Goal: Check status: Check status

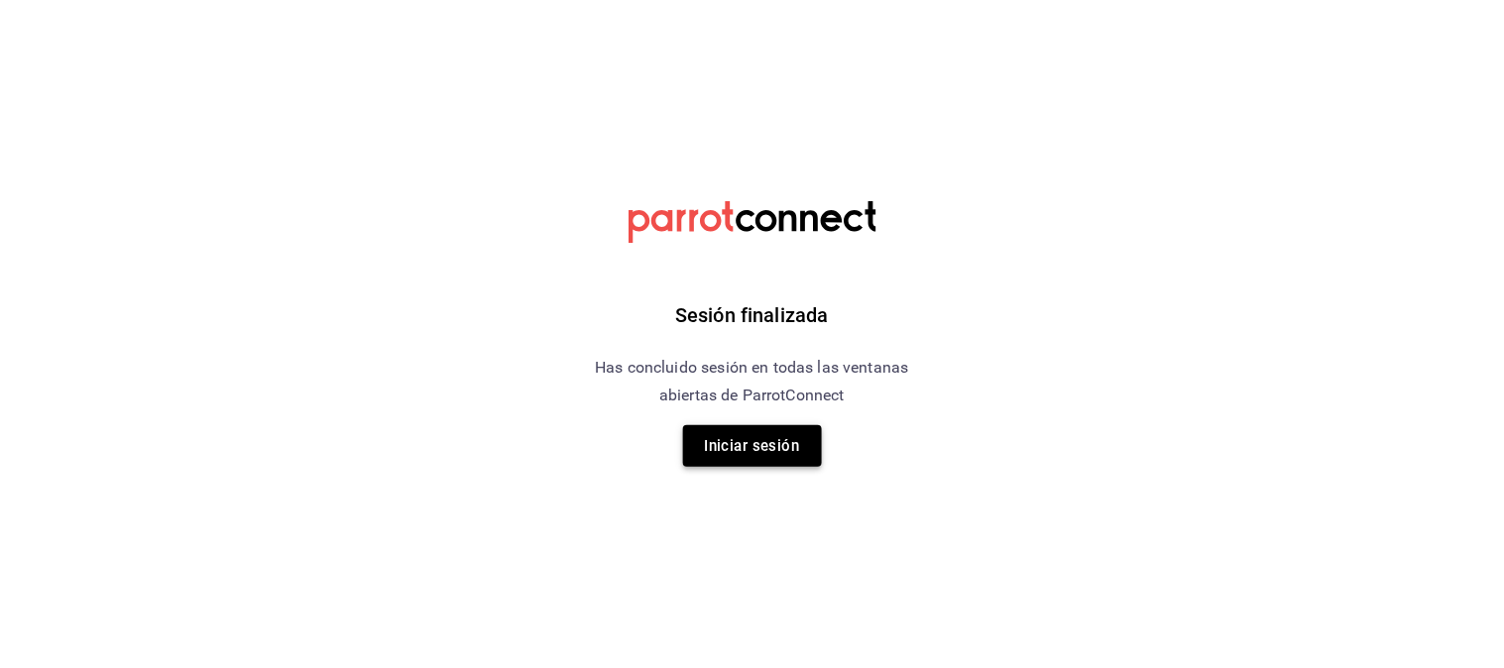
click at [774, 432] on button "Iniciar sesión" at bounding box center [752, 446] width 139 height 42
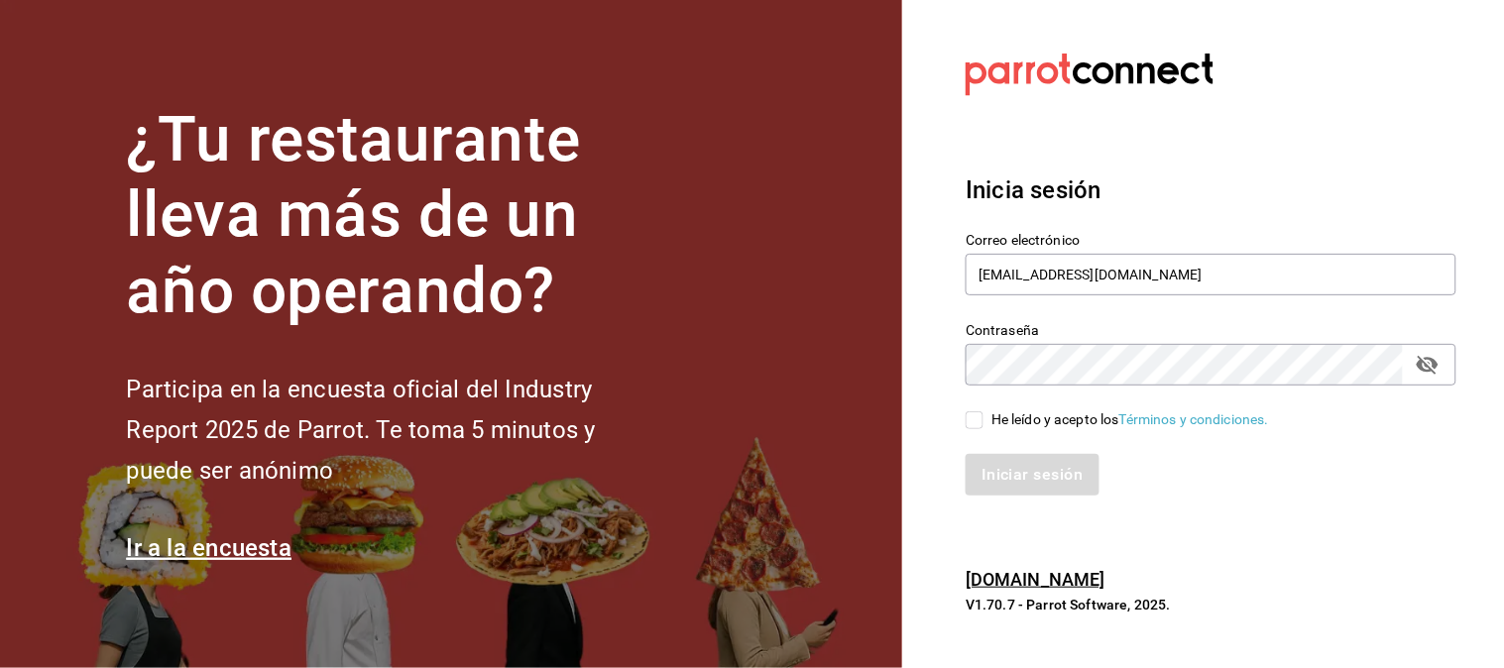
click at [970, 430] on div "Iniciar sesión" at bounding box center [1199, 462] width 515 height 65
click at [972, 420] on input "He leído y acepto los Términos y condiciones." at bounding box center [975, 420] width 18 height 18
checkbox input "true"
click at [1016, 498] on div "Inicia sesión Correo electrónico [EMAIL_ADDRESS][DOMAIN_NAME] Contraseña Contra…" at bounding box center [1211, 335] width 491 height 372
click at [1007, 477] on button "Iniciar sesión" at bounding box center [1033, 475] width 135 height 42
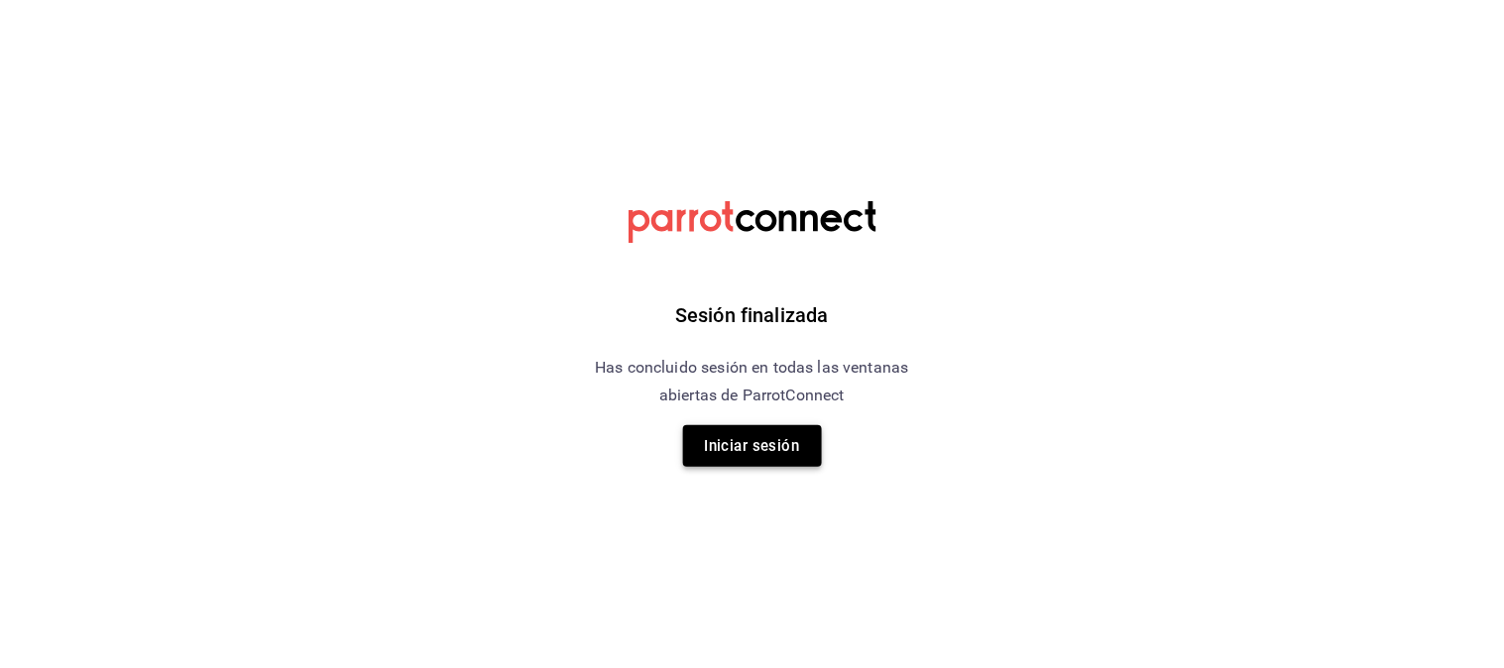
click at [741, 432] on button "Iniciar sesión" at bounding box center [752, 446] width 139 height 42
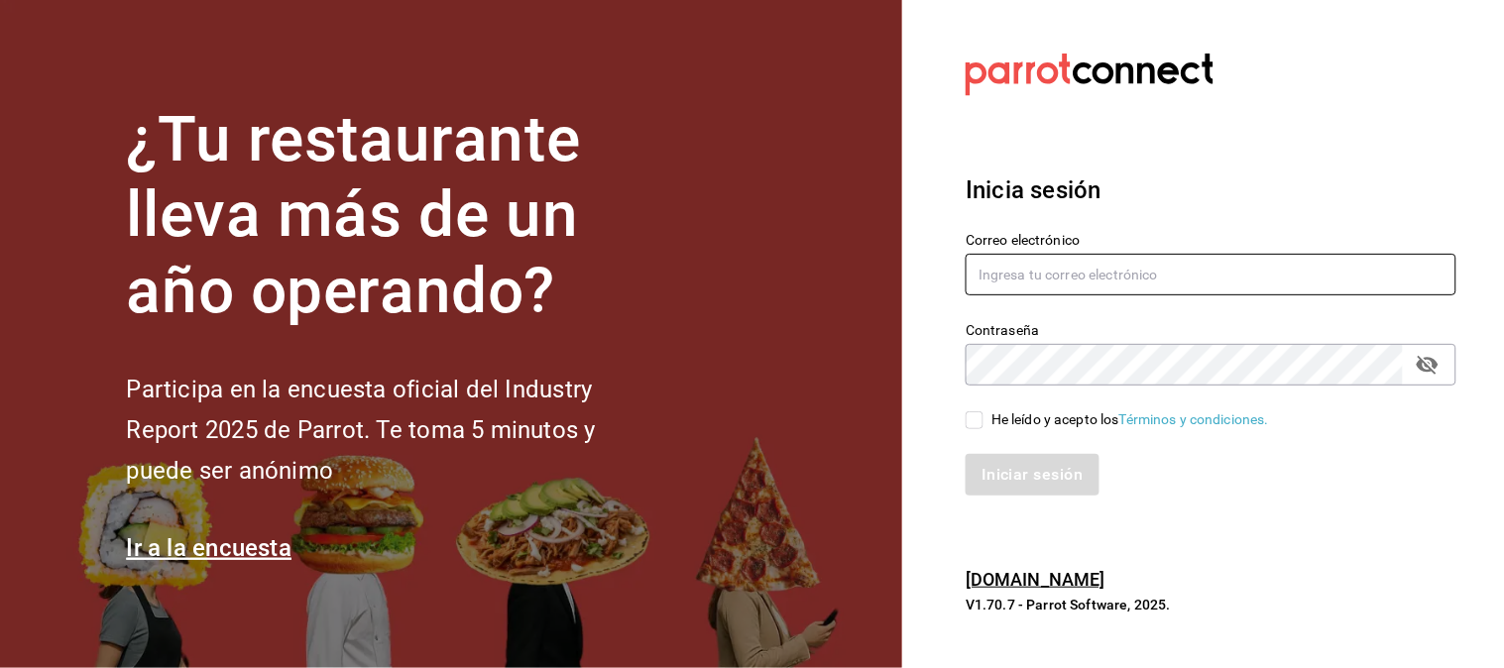
type input "[EMAIL_ADDRESS][DOMAIN_NAME]"
click at [967, 418] on input "He leído y acepto los Términos y condiciones." at bounding box center [975, 420] width 18 height 18
checkbox input "true"
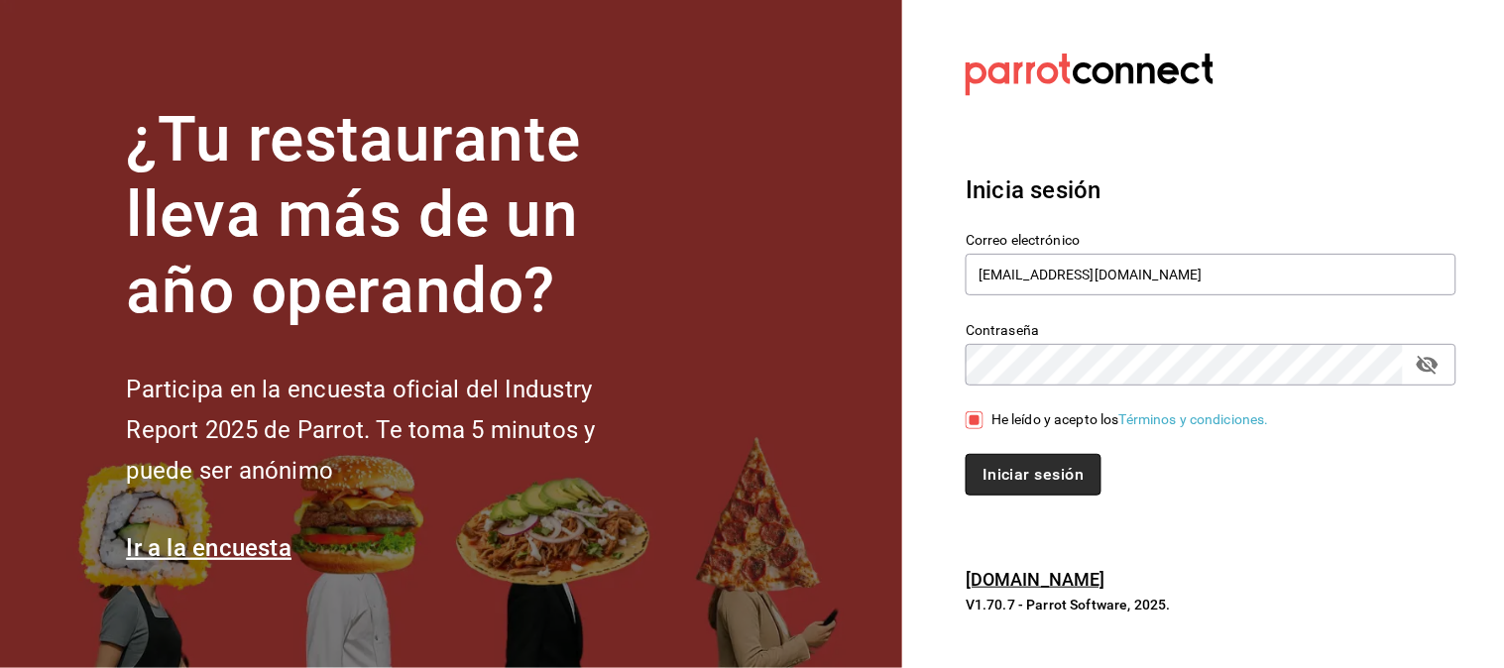
click at [994, 463] on button "Iniciar sesión" at bounding box center [1033, 475] width 135 height 42
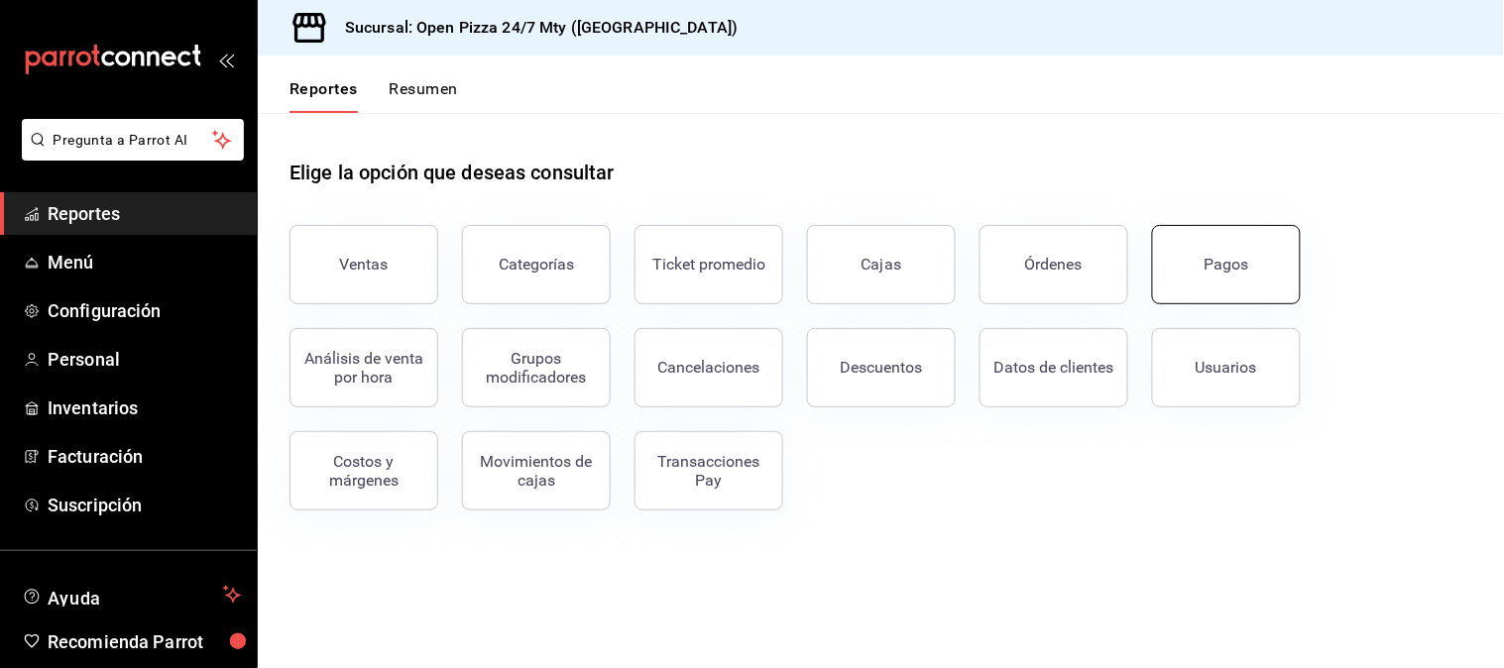
click at [1227, 269] on div "Pagos" at bounding box center [1227, 264] width 45 height 19
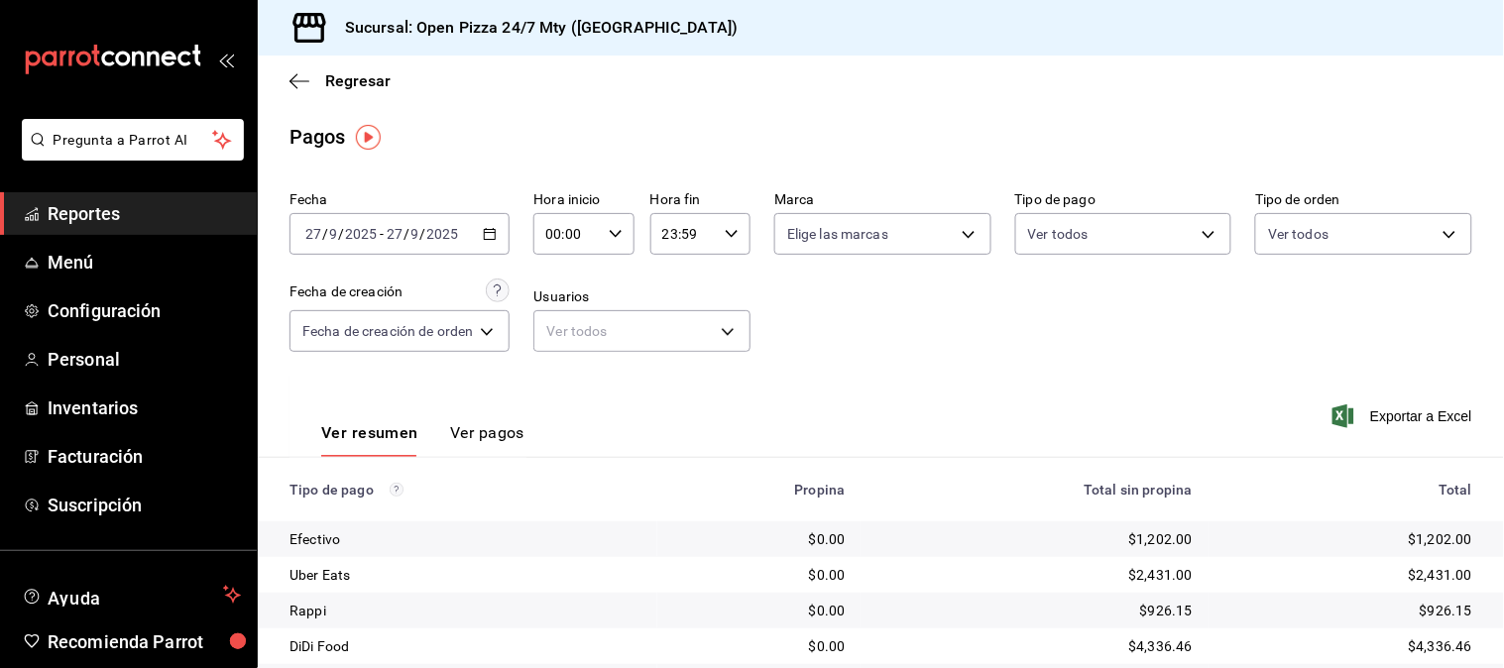
click at [491, 241] on icon "button" at bounding box center [490, 234] width 14 height 14
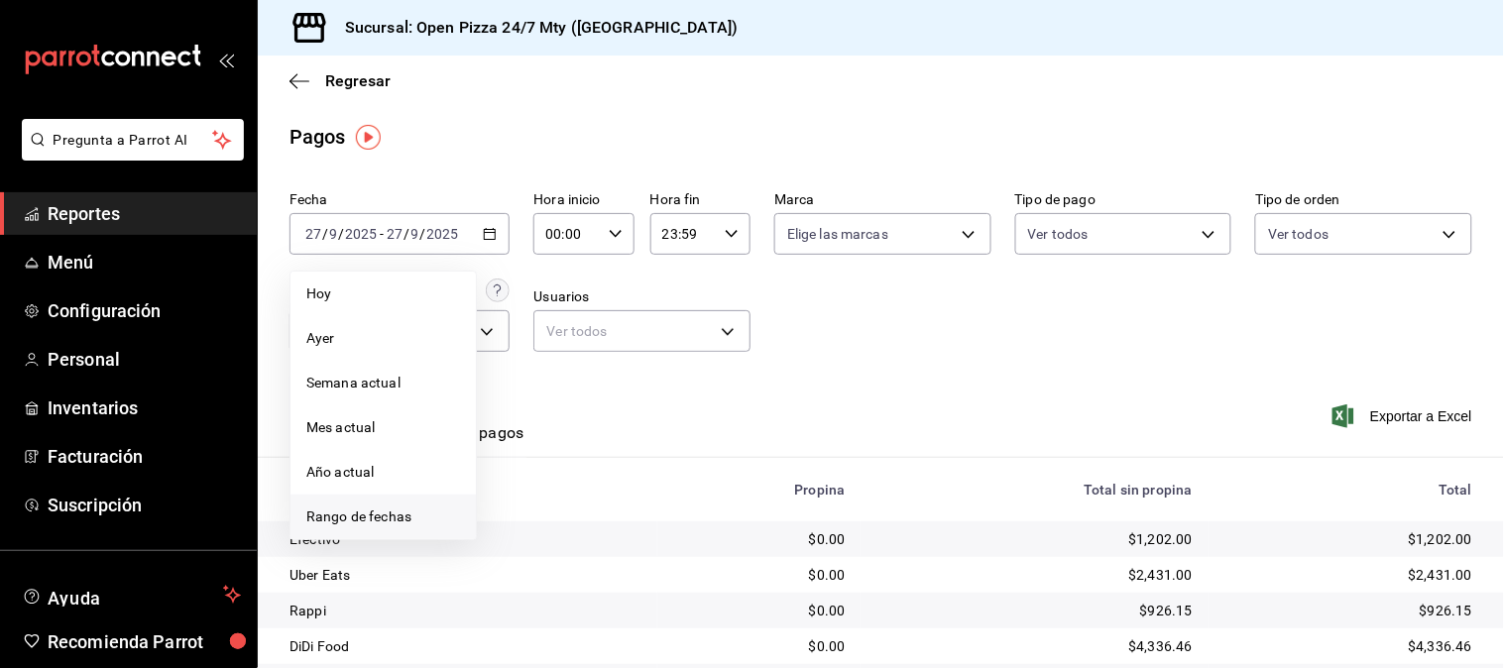
click at [412, 509] on span "Rango de fechas" at bounding box center [383, 517] width 154 height 21
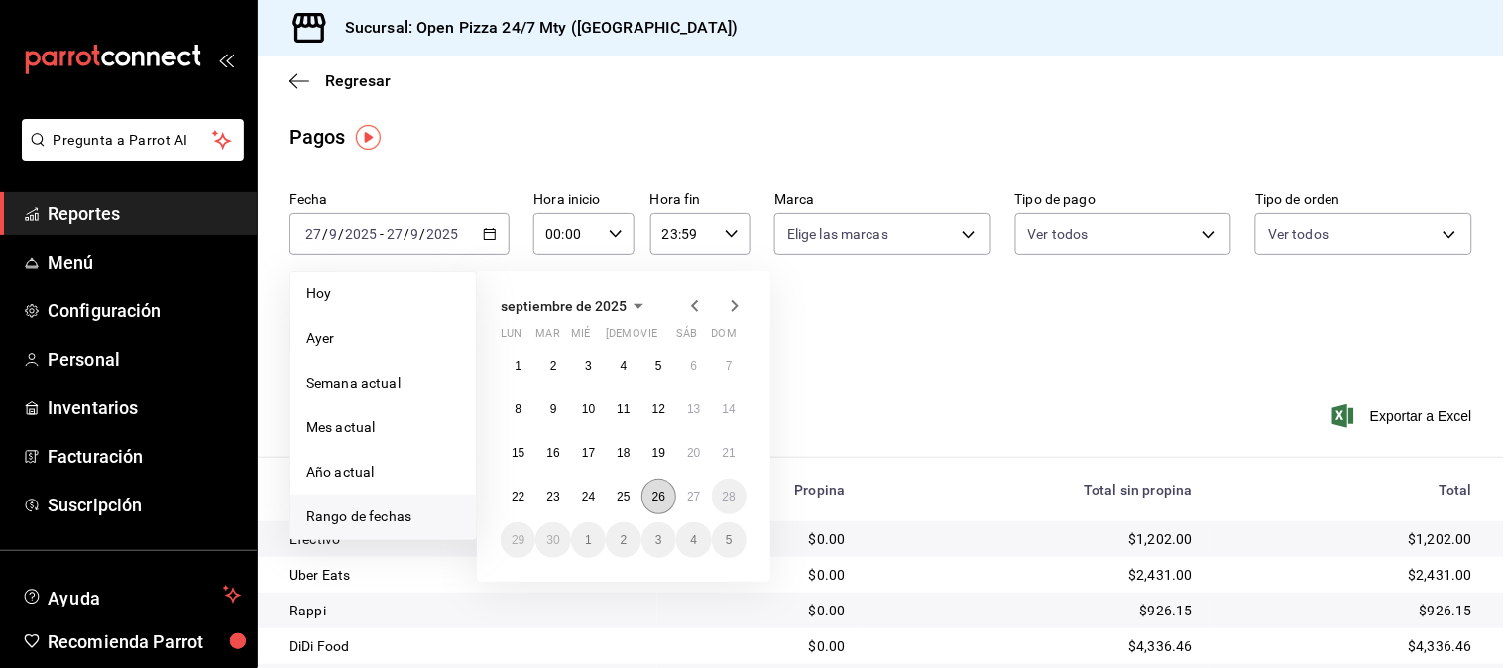
click at [667, 497] on button "26" at bounding box center [658, 497] width 35 height 36
click at [688, 497] on abbr "27" at bounding box center [693, 497] width 13 height 14
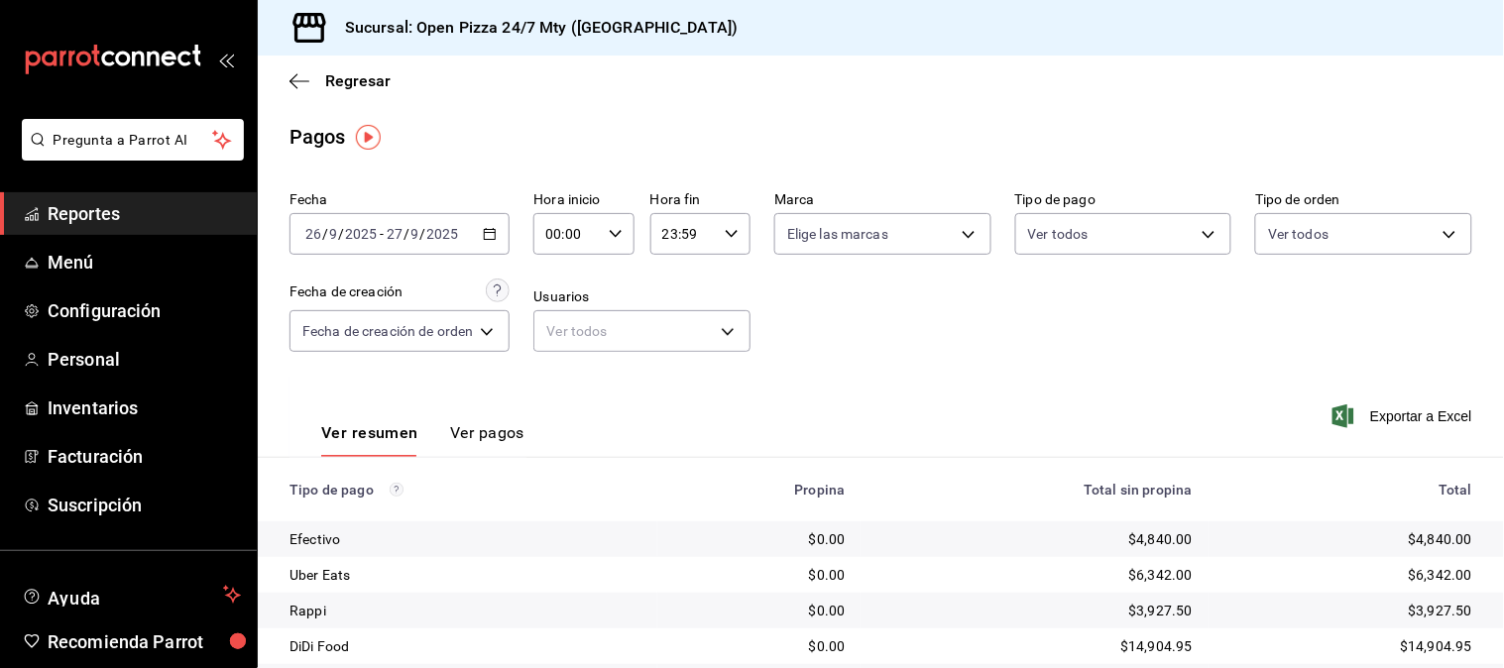
click at [602, 234] on div "00:00 Hora inicio" at bounding box center [583, 234] width 100 height 42
click at [560, 371] on button "11" at bounding box center [561, 369] width 42 height 40
type input "11:00"
click at [924, 289] on div at bounding box center [752, 334] width 1504 height 668
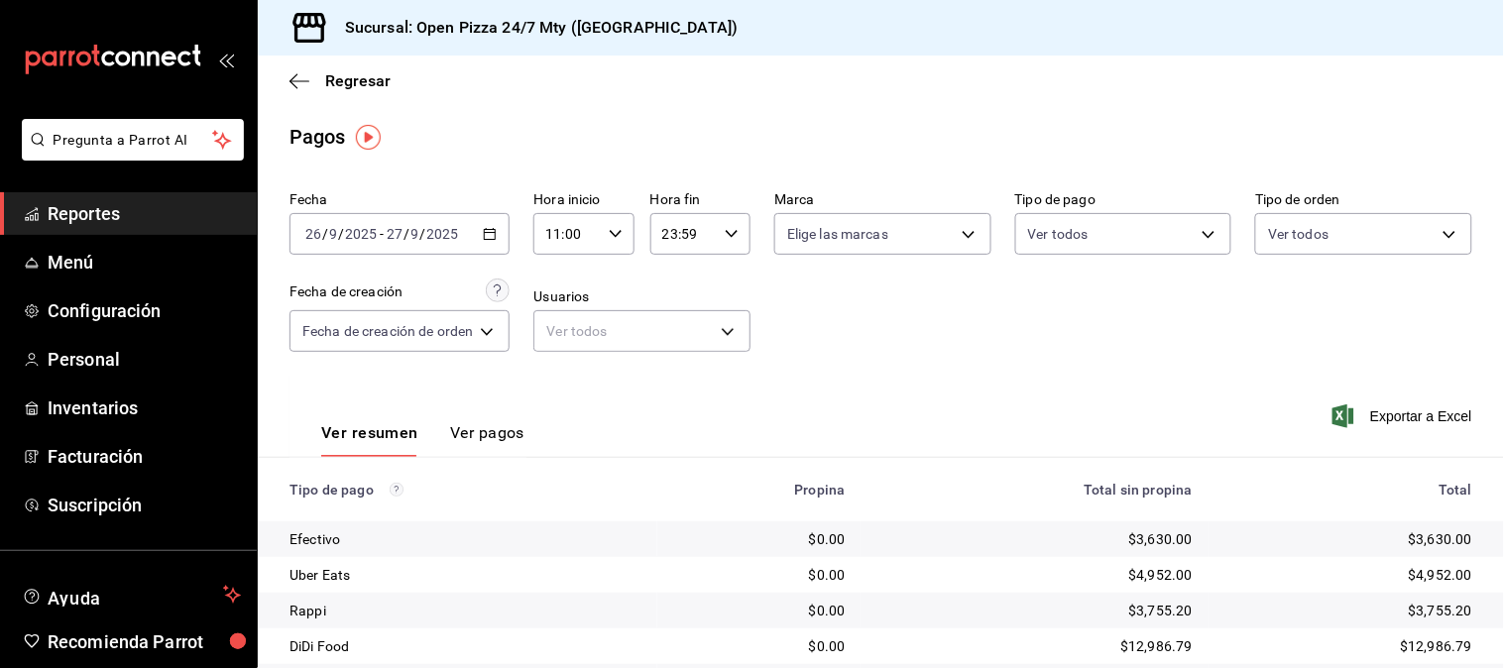
click at [660, 223] on input "23:59" at bounding box center [683, 234] width 66 height 40
click at [682, 325] on span "05" at bounding box center [675, 323] width 18 height 16
type input "05:59"
click at [989, 305] on div at bounding box center [752, 334] width 1504 height 668
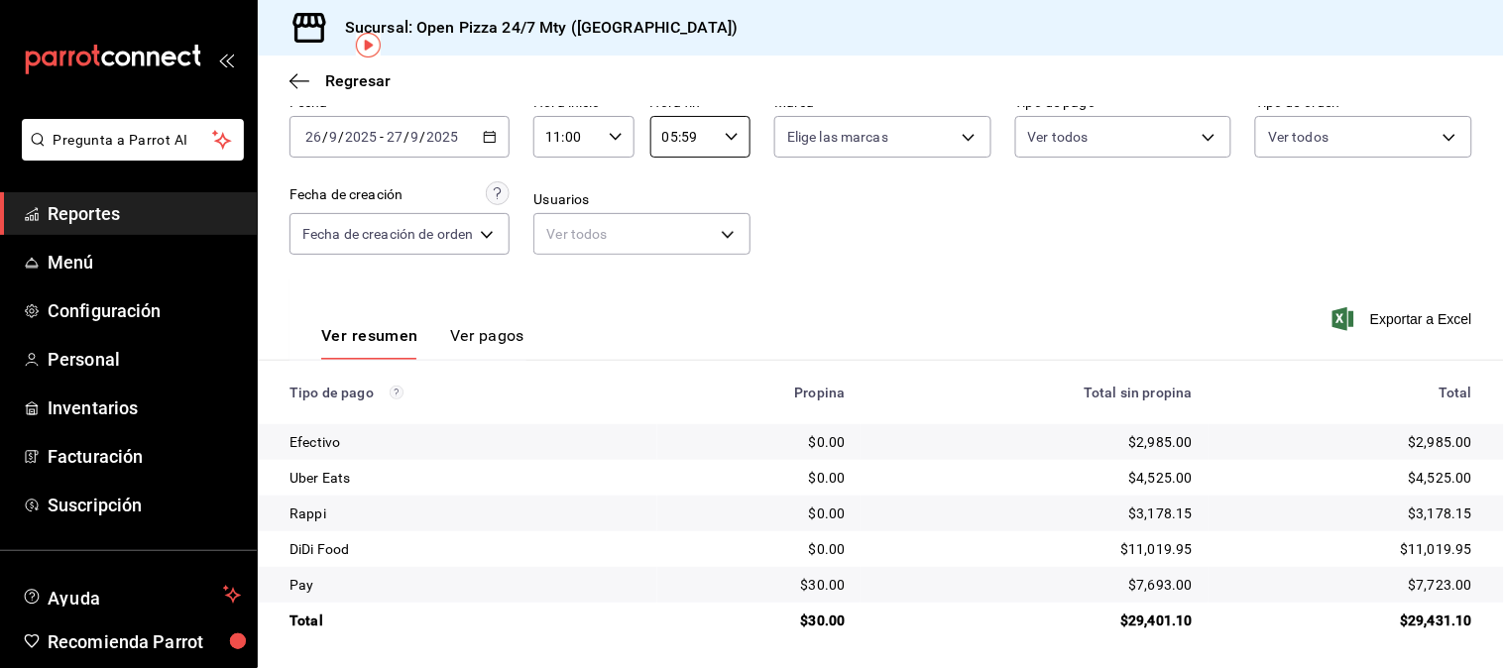
scroll to position [100, 0]
